Goal: Find contact information: Find contact information

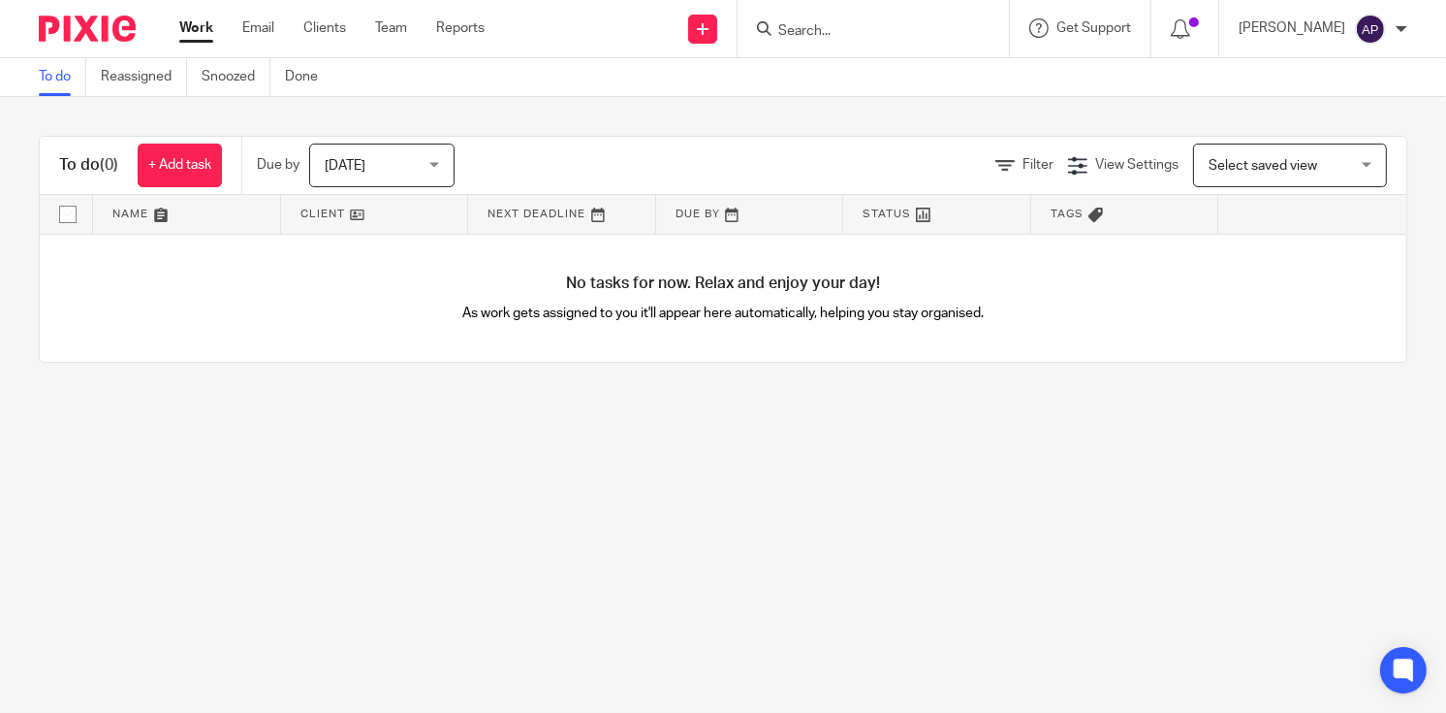
click at [827, 35] on input "Search" at bounding box center [863, 31] width 174 height 17
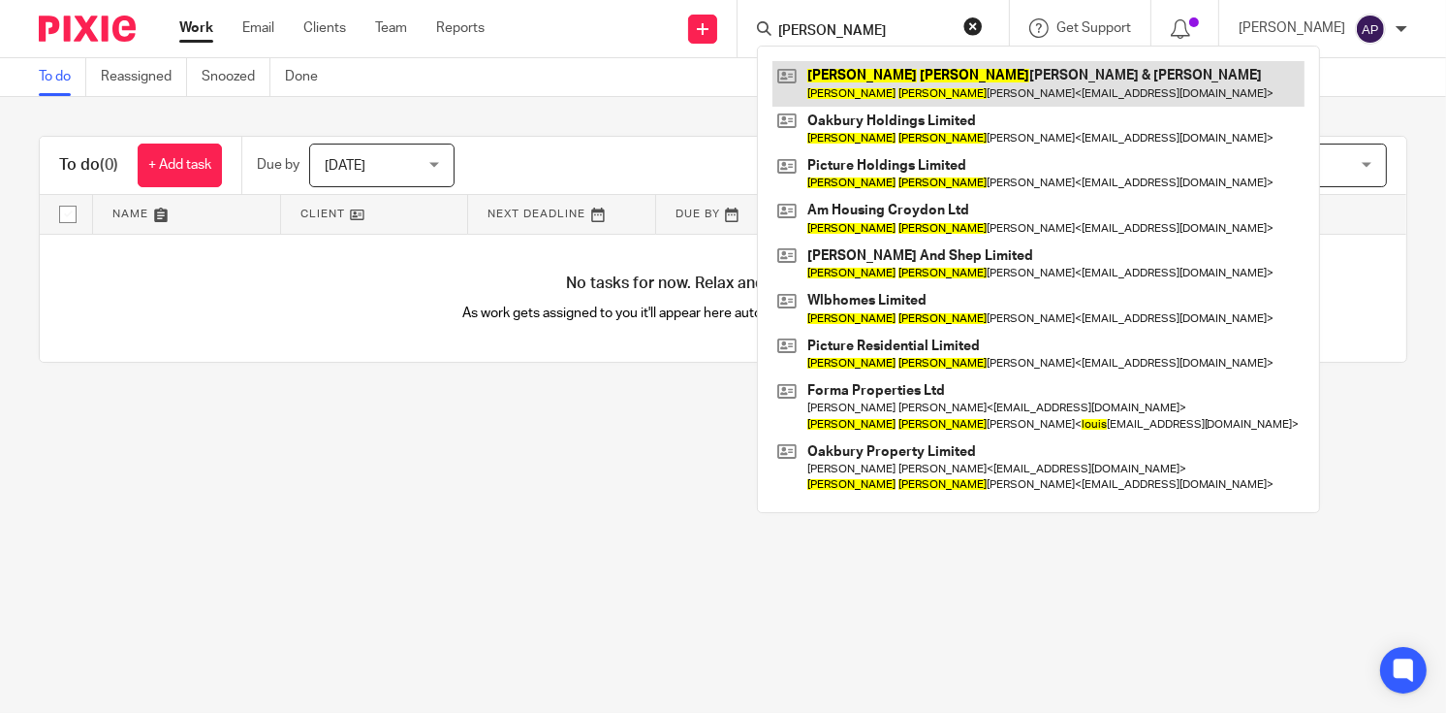
type input "william louis"
click at [941, 88] on link at bounding box center [1039, 83] width 532 height 45
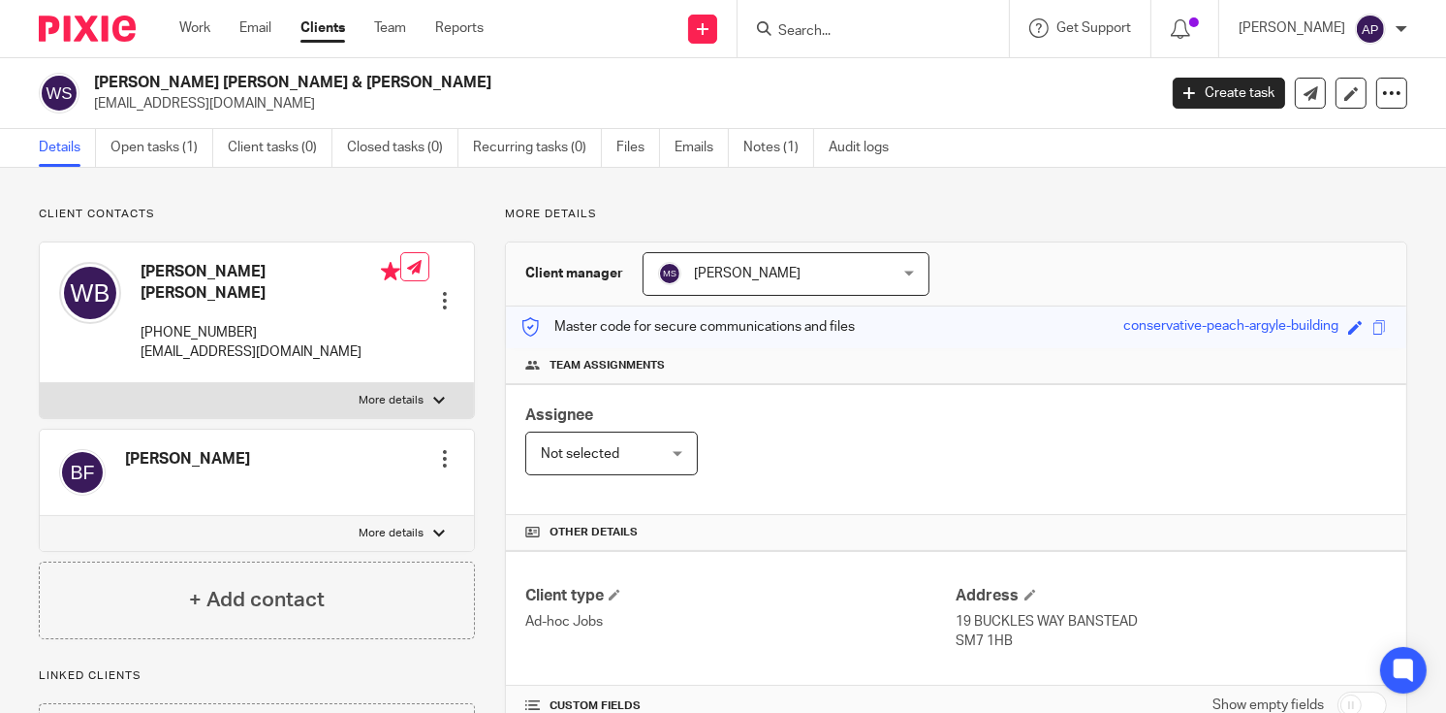
click at [861, 27] on input "Search" at bounding box center [863, 31] width 174 height 17
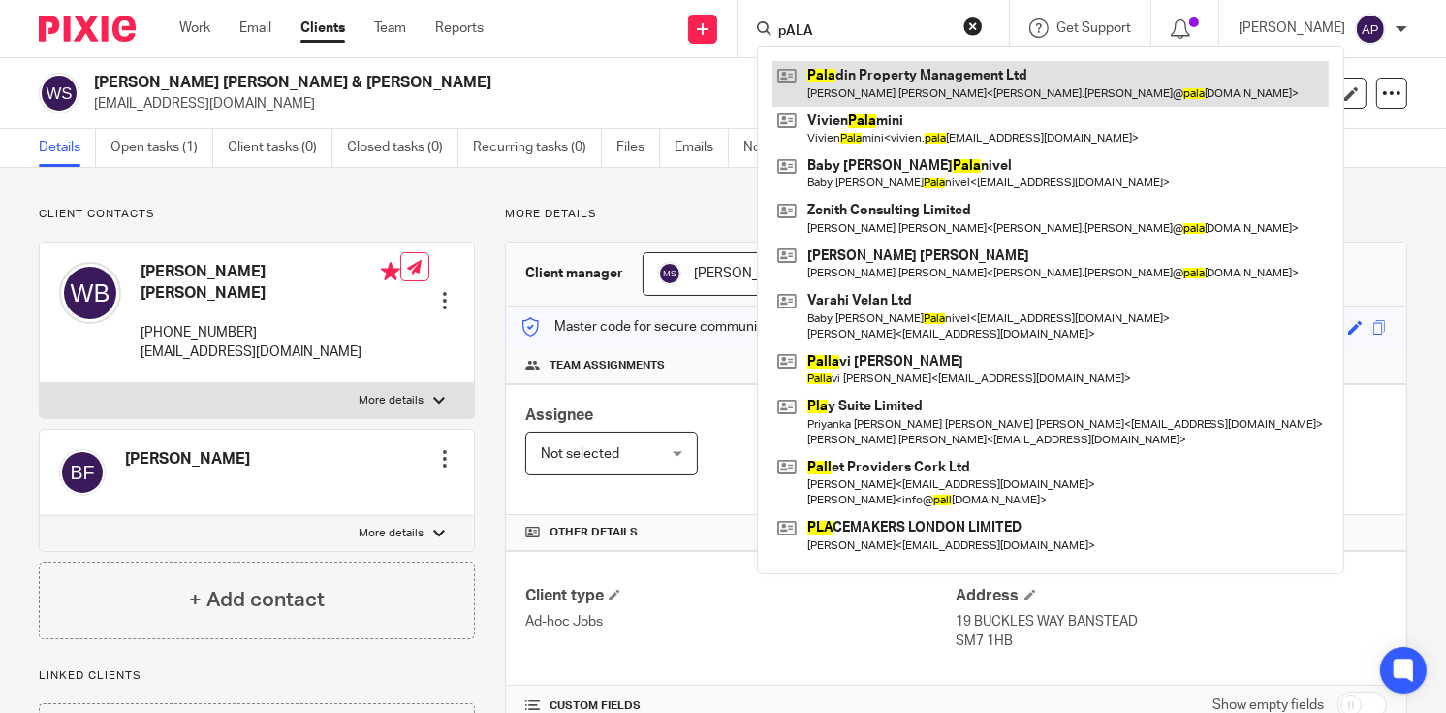
type input "pALA"
click at [934, 71] on link at bounding box center [1051, 83] width 556 height 45
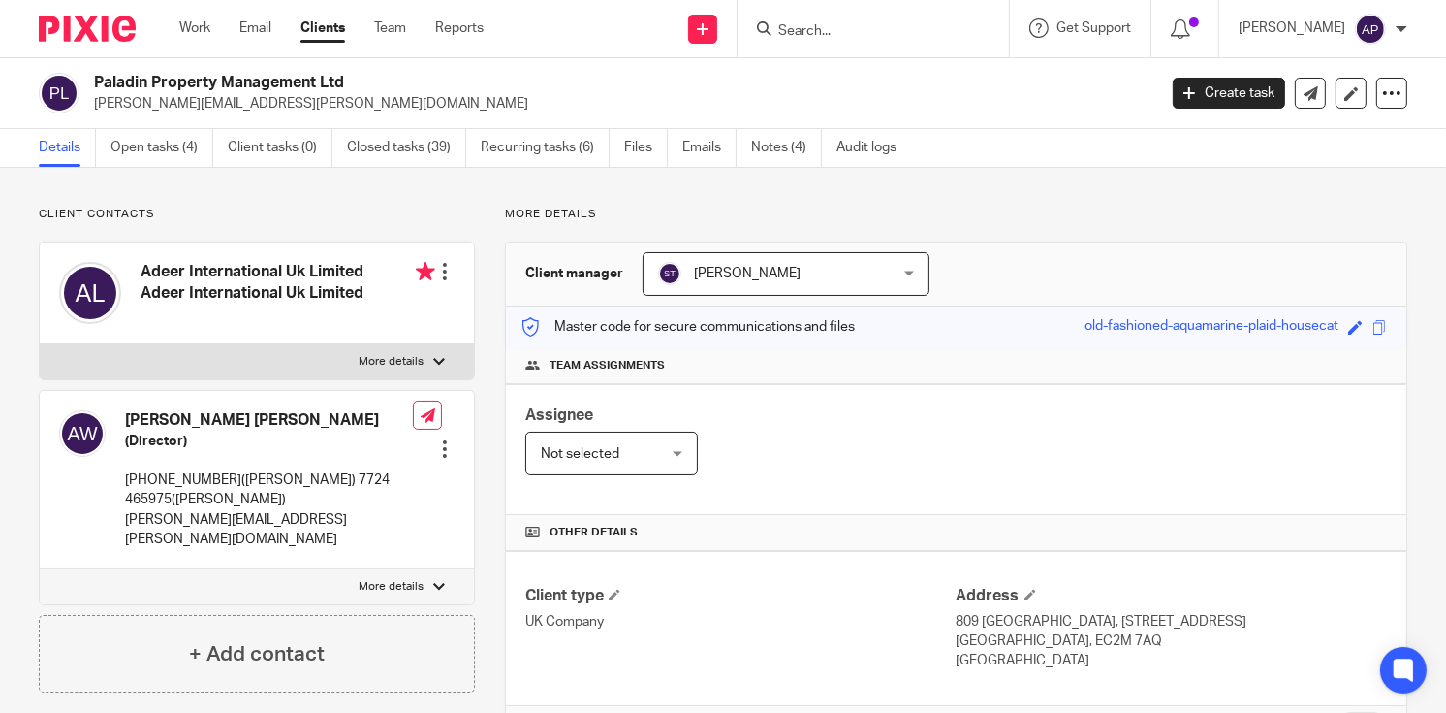
drag, startPoint x: 89, startPoint y: 79, endPoint x: 379, endPoint y: 79, distance: 289.8
click at [379, 79] on div "Paladin Property Management Ltd [PERSON_NAME][EMAIL_ADDRESS][PERSON_NAME][DOMAI…" at bounding box center [591, 93] width 1105 height 41
copy h2 "Paladin Property Management Ltd"
click at [148, 417] on h4 "[PERSON_NAME] [PERSON_NAME]" at bounding box center [269, 420] width 288 height 20
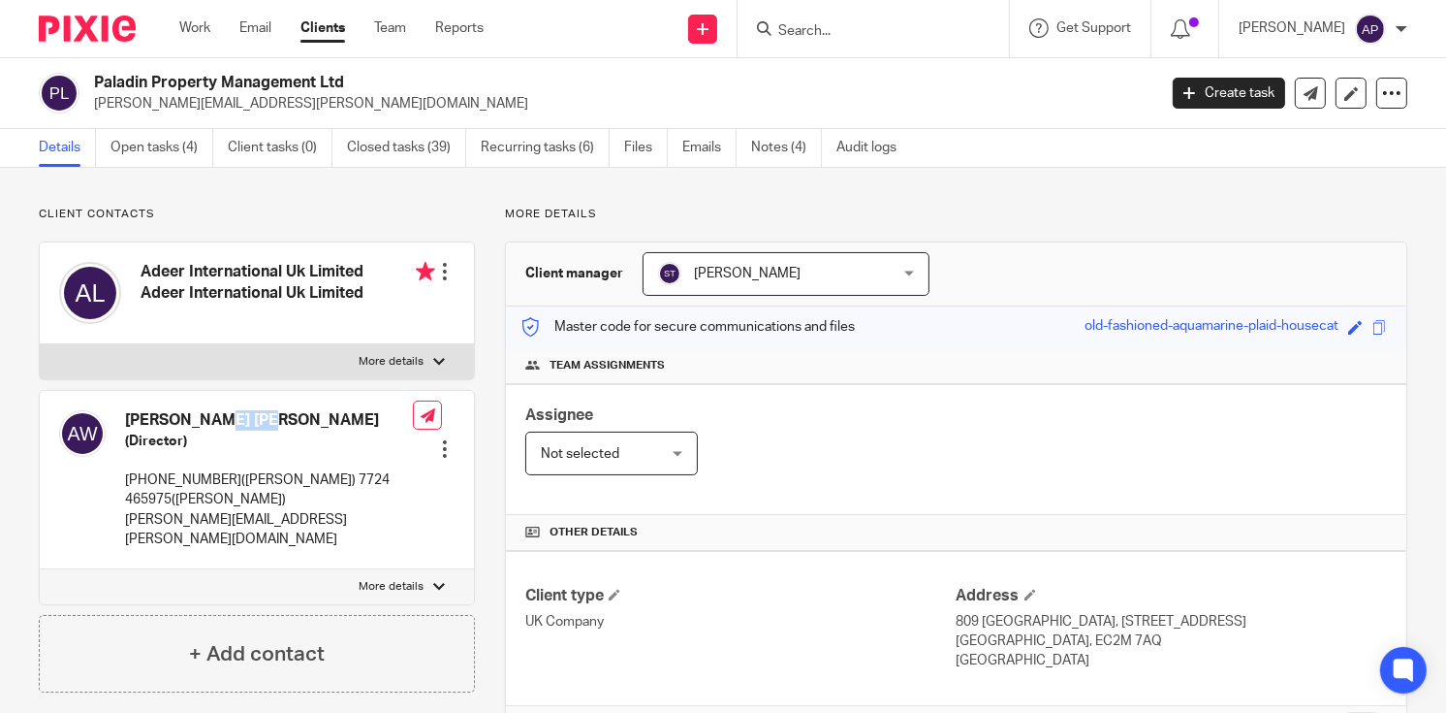
copy h4 "[PERSON_NAME]"
drag, startPoint x: 93, startPoint y: 78, endPoint x: 385, endPoint y: 80, distance: 291.8
click at [385, 80] on h2 "Paladin Property Management Ltd" at bounding box center [513, 83] width 839 height 20
copy h2 "Paladin Property Management Ltd"
drag, startPoint x: 93, startPoint y: 103, endPoint x: 350, endPoint y: 103, distance: 256.9
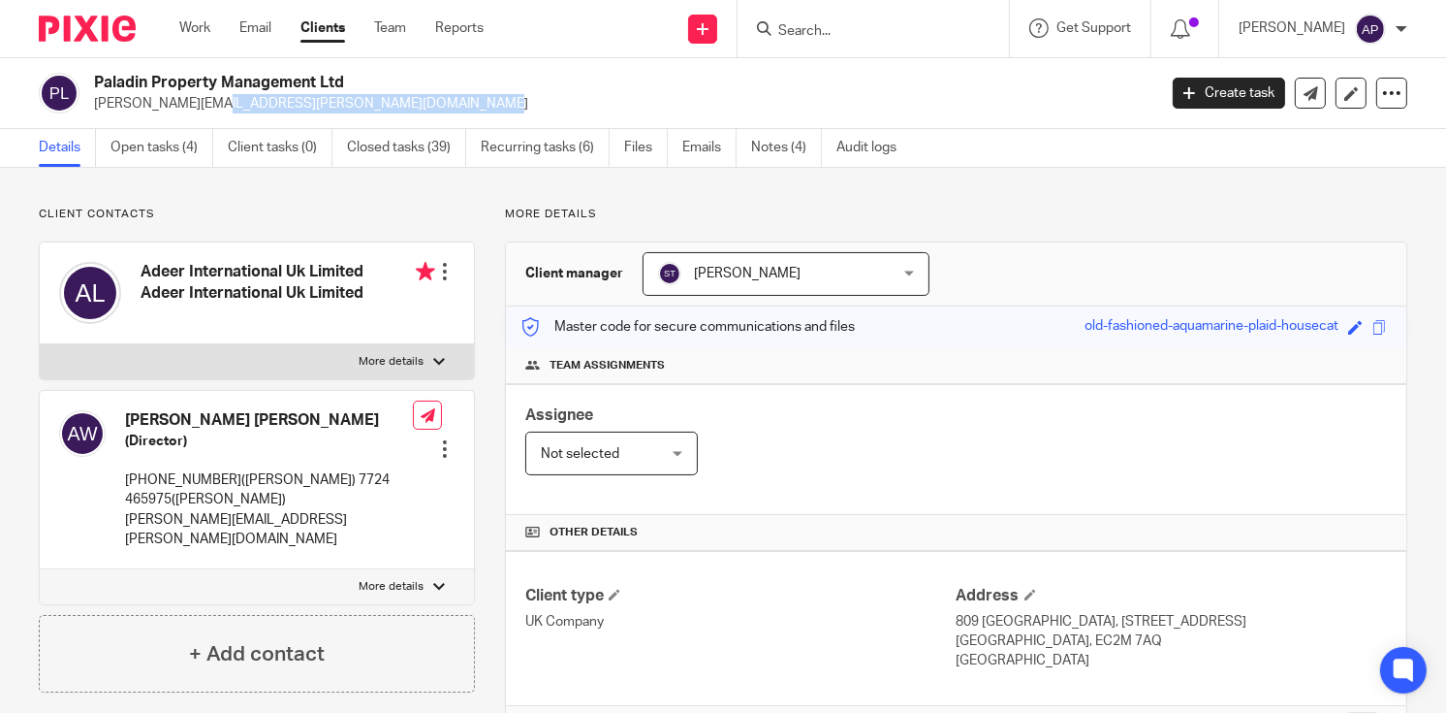
click at [350, 103] on p "[PERSON_NAME][EMAIL_ADDRESS][PERSON_NAME][DOMAIN_NAME]" at bounding box center [619, 103] width 1050 height 19
copy p "[PERSON_NAME][EMAIL_ADDRESS][PERSON_NAME][DOMAIN_NAME]"
